Goal: Task Accomplishment & Management: Manage account settings

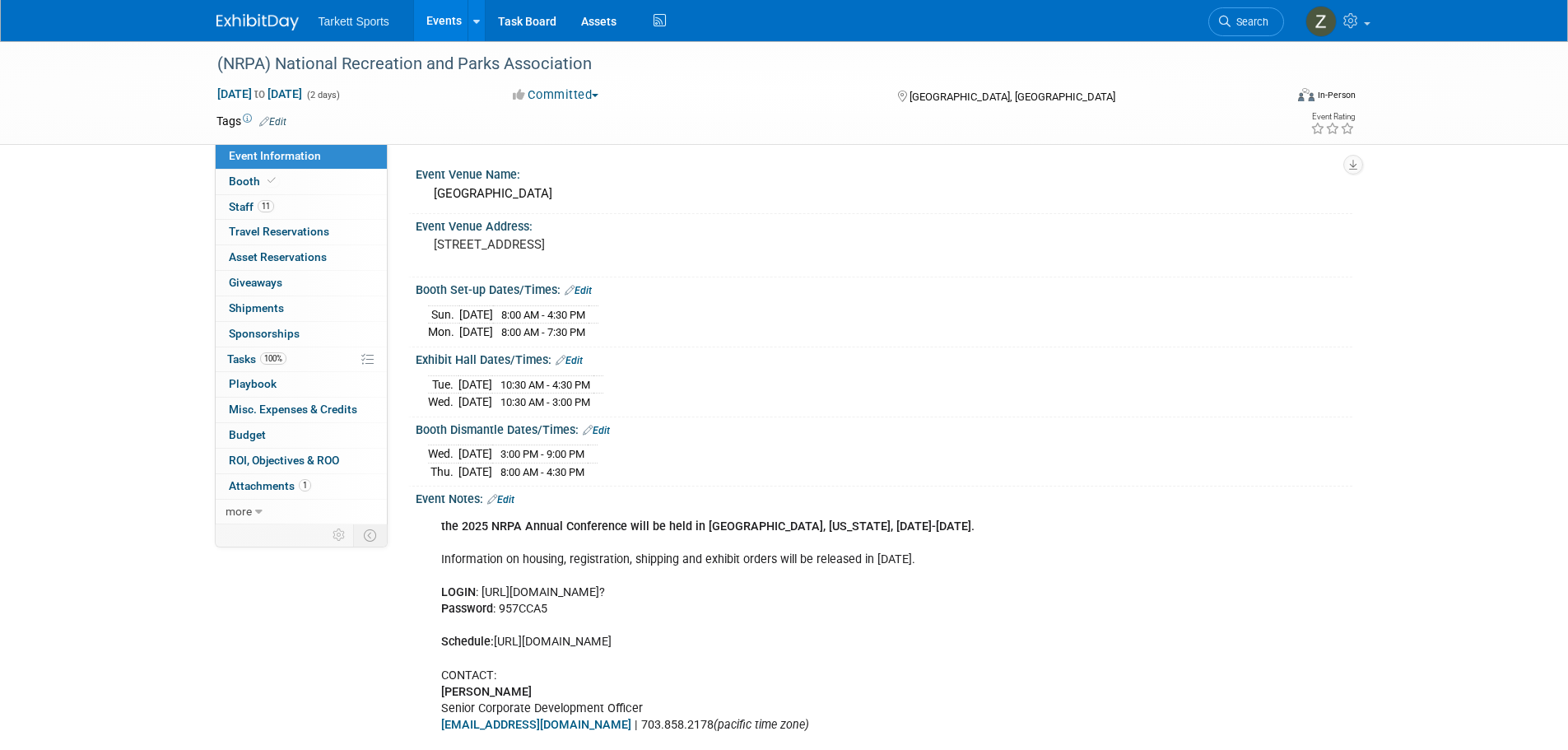
click at [1248, 16] on span "Search" at bounding box center [1249, 21] width 38 height 13
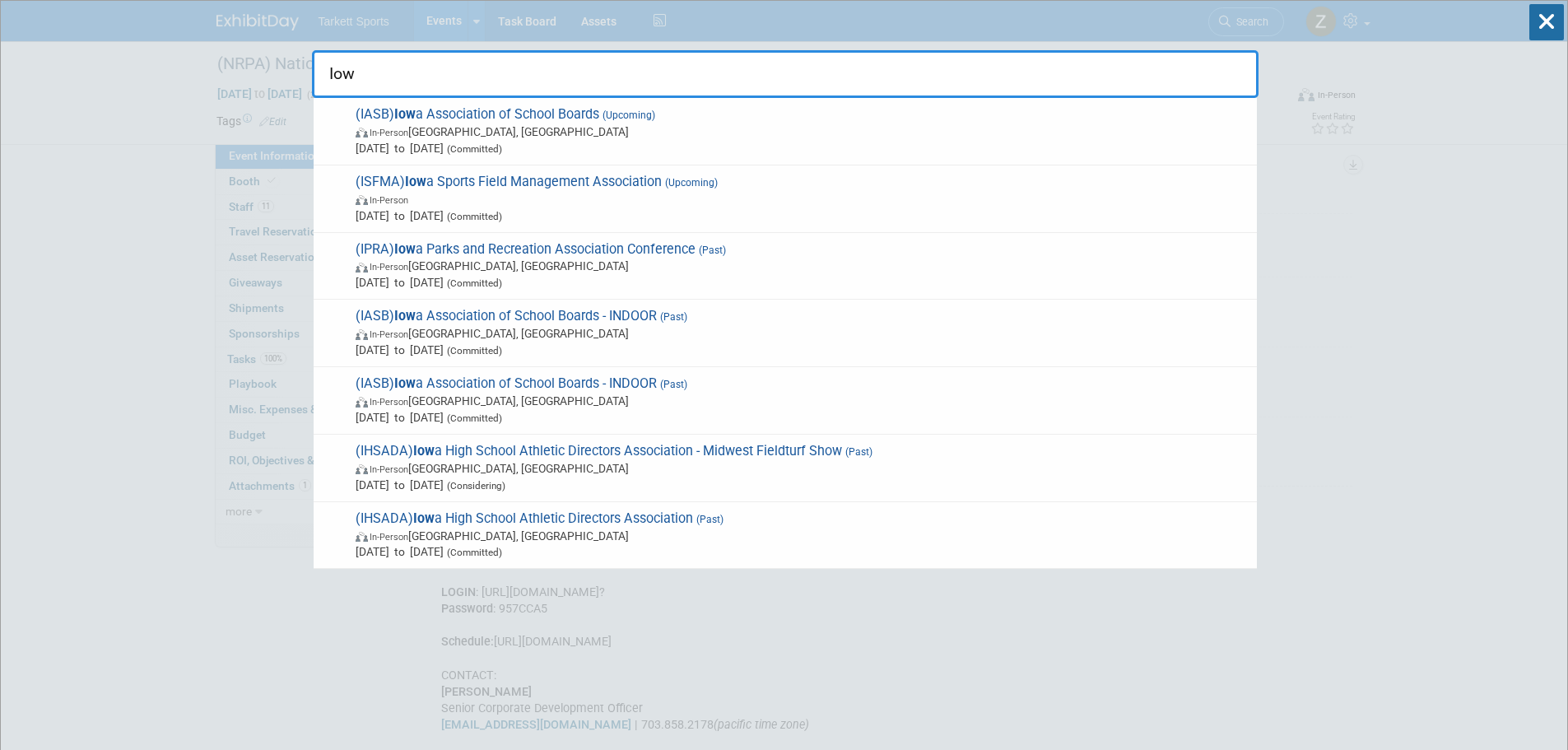
type input "[US_STATE]"
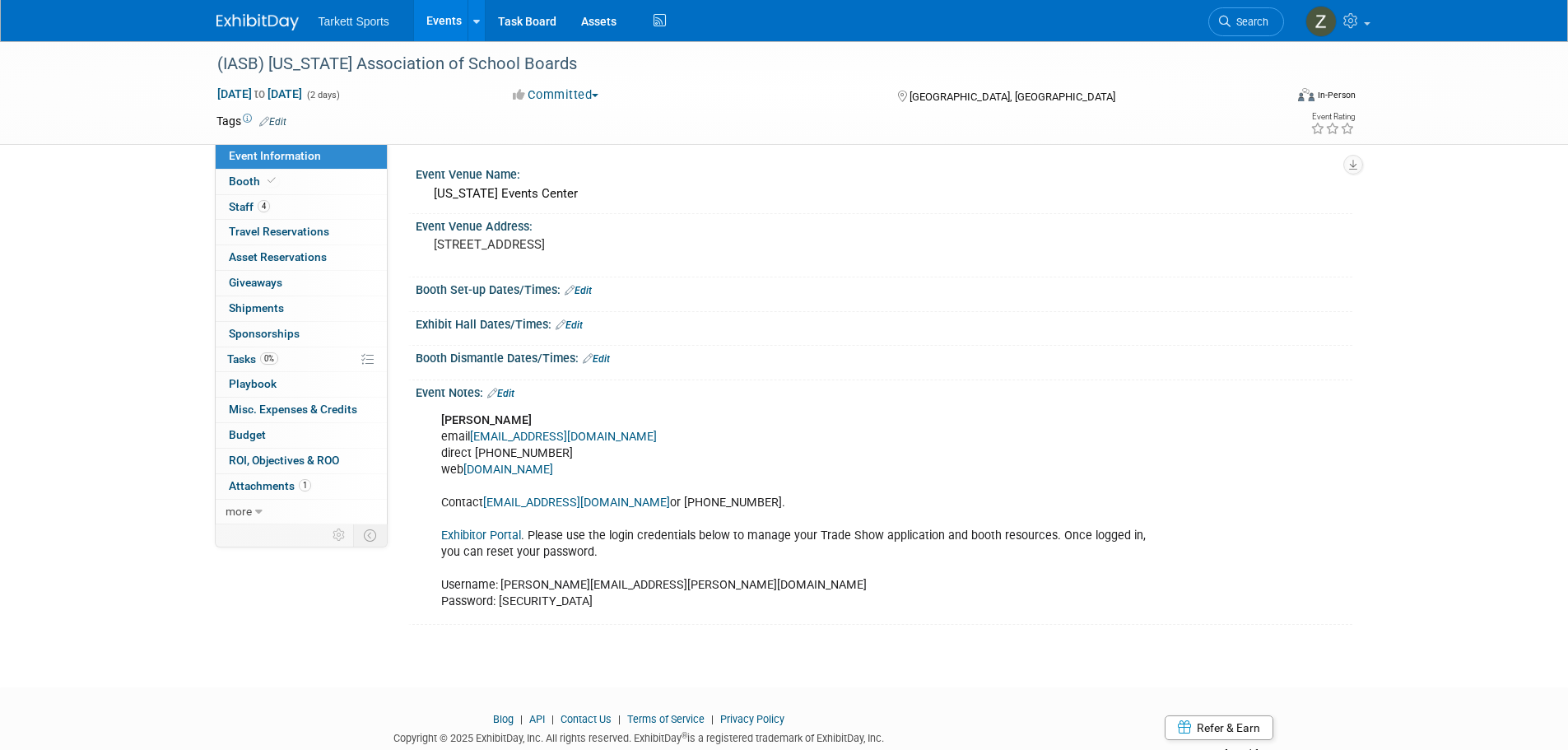
click at [507, 536] on link "Exhibitor Portal" at bounding box center [481, 536] width 79 height 14
drag, startPoint x: 581, startPoint y: 602, endPoint x: 440, endPoint y: 579, distance: 142.9
click at [440, 579] on div "Jeff Rohrick email jrohrick@ia-sb.org direct (515) 247-7047 web www.ia-sb.org C…" at bounding box center [801, 512] width 742 height 215
copy div "Username: zachary.sigler@tarkettsports.com  Password: PHYQbb0wAa"
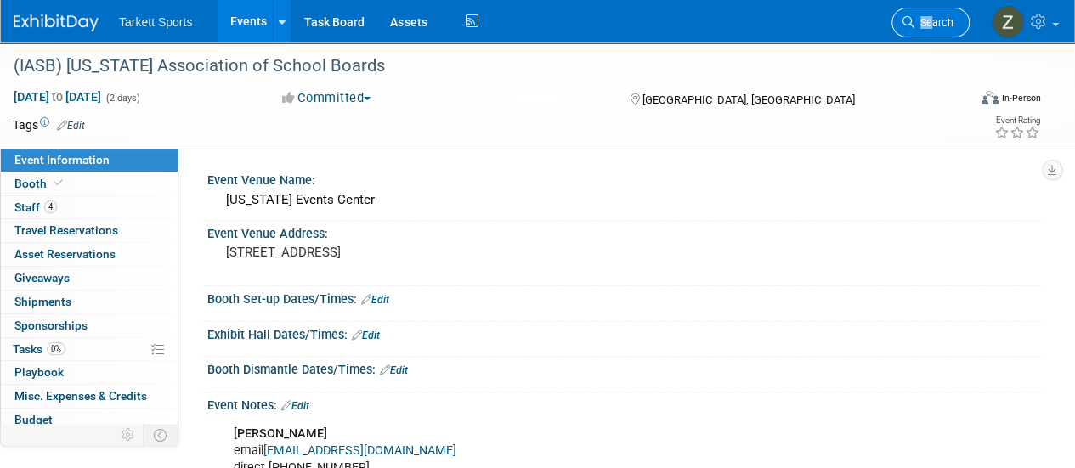
drag, startPoint x: 930, startPoint y: 3, endPoint x: 921, endPoint y: 31, distance: 29.3
click at [921, 31] on li "Search" at bounding box center [931, 21] width 78 height 42
click at [921, 31] on link "Search" at bounding box center [931, 23] width 78 height 30
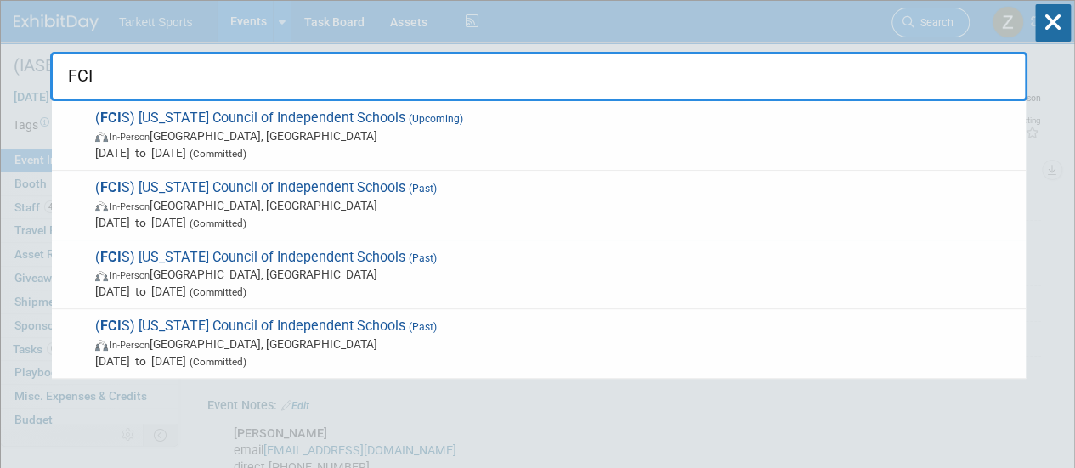
type input "FCIS"
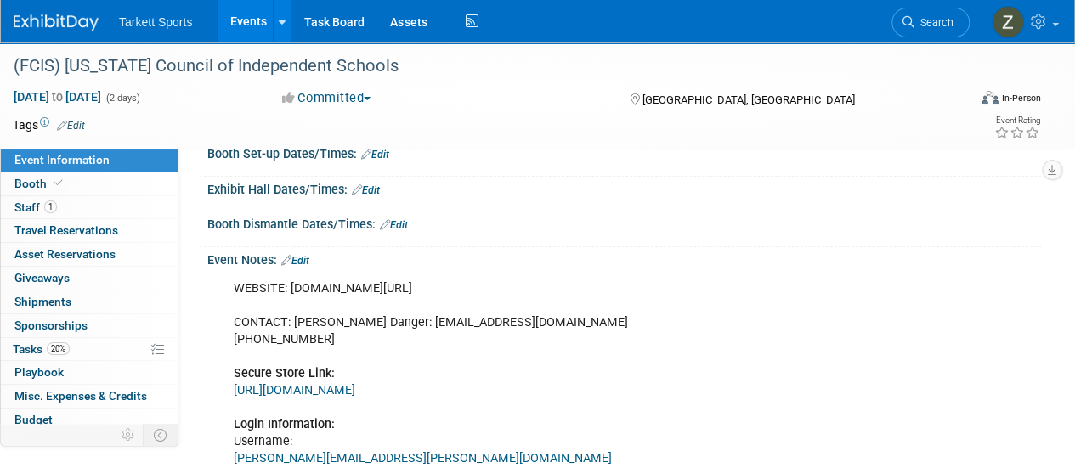
scroll to position [146, 0]
click at [947, 28] on span "Search" at bounding box center [934, 22] width 39 height 13
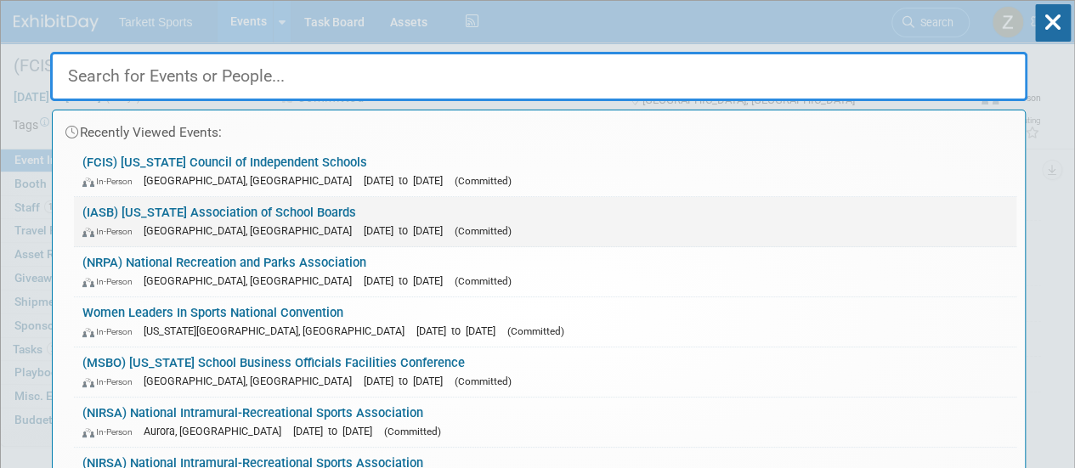
click at [364, 227] on span "Nov 19, 2025 to Nov 20, 2025" at bounding box center [408, 230] width 88 height 13
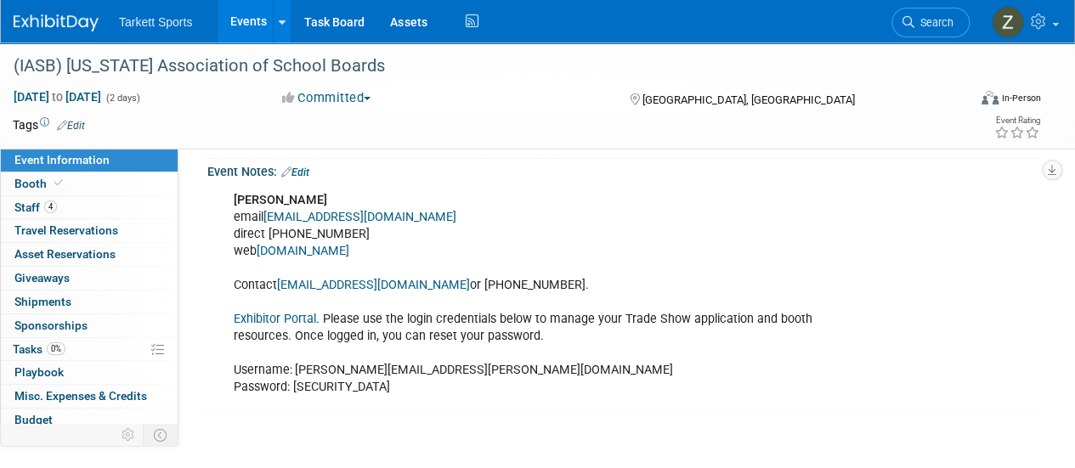
scroll to position [233, 0]
click at [309, 170] on link "Edit" at bounding box center [295, 173] width 28 height 12
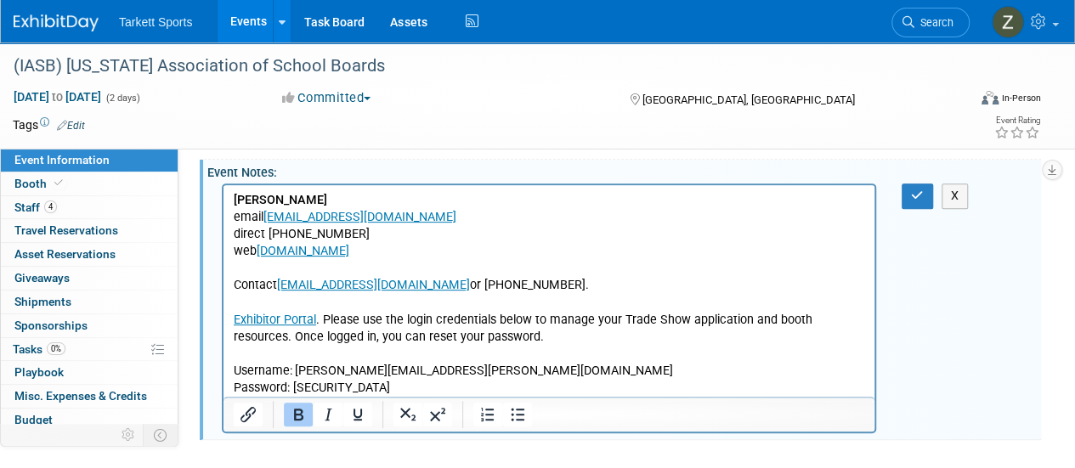
scroll to position [0, 0]
drag, startPoint x: 337, startPoint y: 371, endPoint x: 308, endPoint y: 371, distance: 29.8
click at [308, 371] on p "Jeff Rohrick email jrohrick@ia-sb.org direct (515) 247-7047 web www.ia-sb.org C…" at bounding box center [550, 294] width 632 height 205
click at [336, 375] on p "Jeff Rohrick email jrohrick@ia-sb.org direct (515) 247-7047 web www.ia-sb.org C…" at bounding box center [550, 294] width 632 height 205
click at [326, 386] on p "Jeff Rohrick email jrohrick@ia-sb.org direct (515) 247-7047 web www.ia-sb.org C…" at bounding box center [550, 294] width 632 height 205
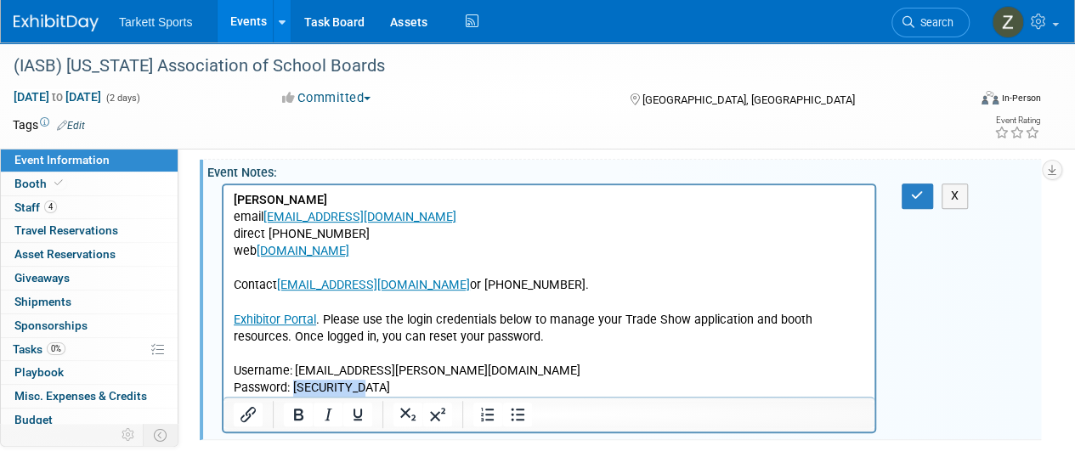
click at [326, 386] on p "Jeff Rohrick email jrohrick@ia-sb.org direct (515) 247-7047 web www.ia-sb.org C…" at bounding box center [550, 294] width 632 height 205
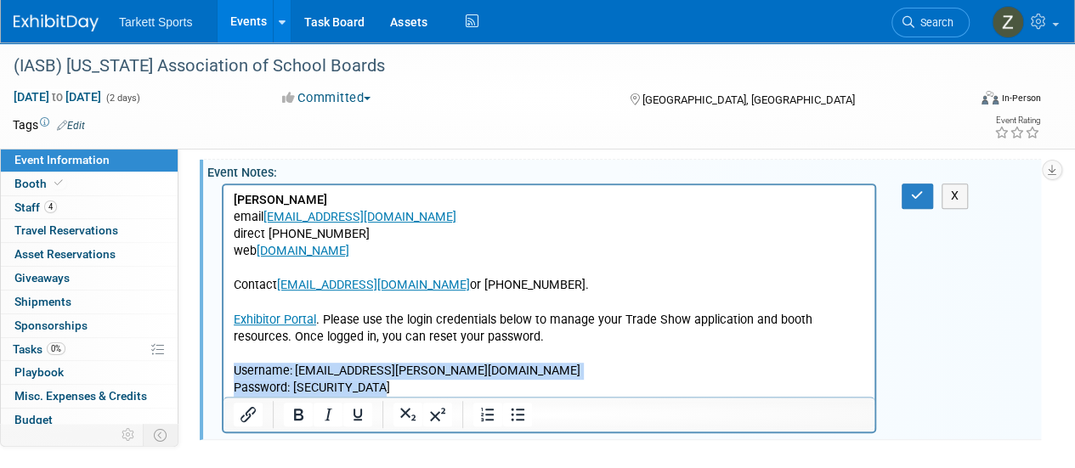
drag, startPoint x: 386, startPoint y: 391, endPoint x: 436, endPoint y: 550, distance: 166.7
click at [224, 366] on html "Jeff Rohrick email jrohrick@ia-sb.org direct (515) 247-7047 web www.ia-sb.org C…" at bounding box center [549, 291] width 651 height 212
copy p "Username: zak.sigler@tarkettsports.com  Password: Jumpstart2022!"
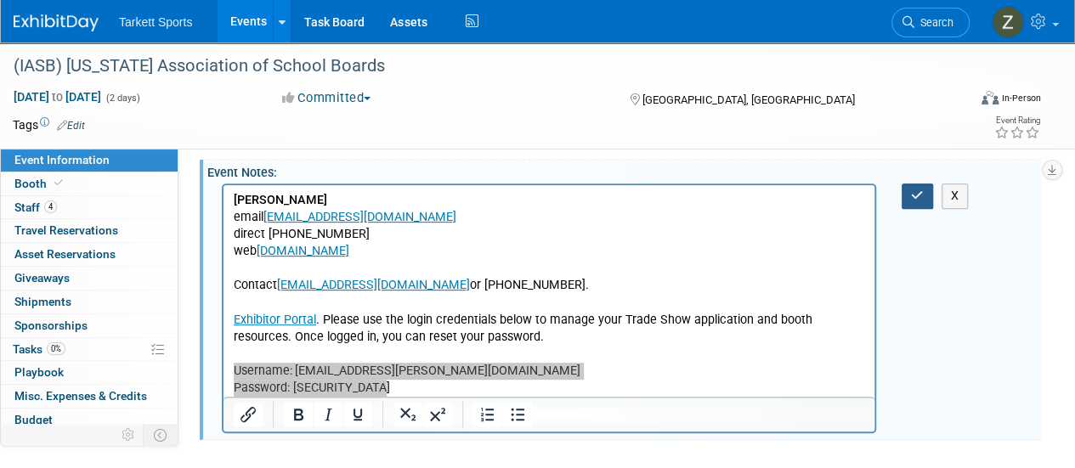
click at [911, 190] on icon "button" at bounding box center [917, 196] width 13 height 12
